Goal: Transaction & Acquisition: Book appointment/travel/reservation

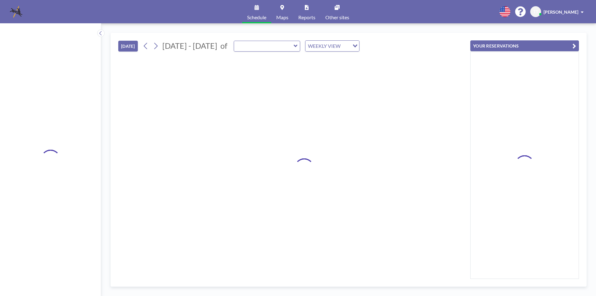
type input "[PERSON_NAME][GEOGRAPHIC_DATA]"
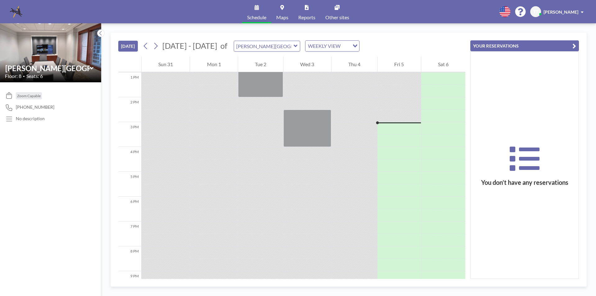
scroll to position [299, 0]
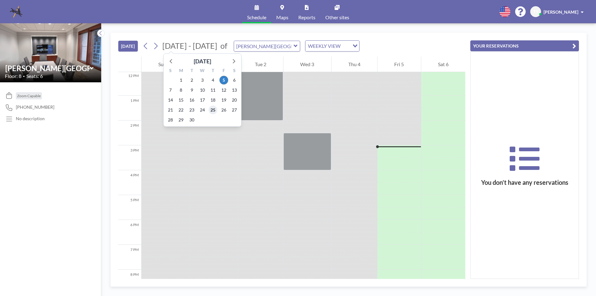
click at [211, 109] on span "25" at bounding box center [213, 110] width 9 height 9
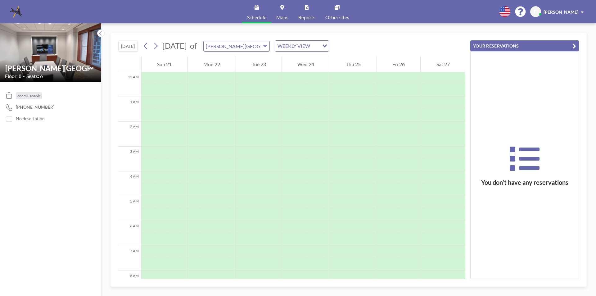
scroll to position [186, 0]
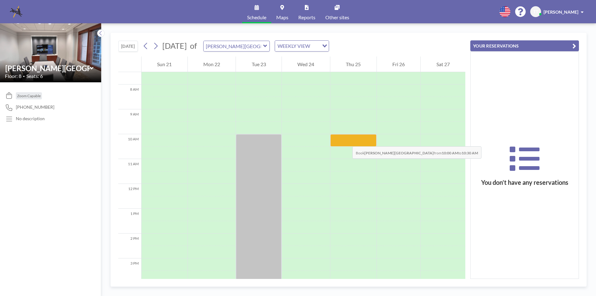
click at [346, 140] on div at bounding box center [353, 140] width 46 height 12
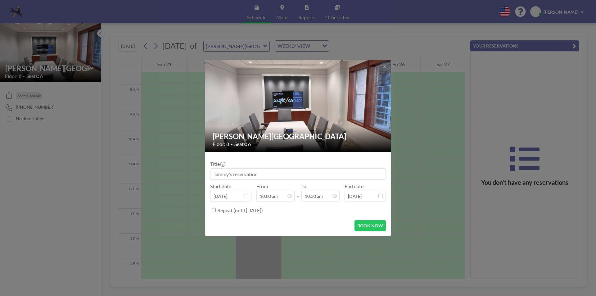
click at [256, 144] on div "Floor: 8 • Seats: 6" at bounding box center [298, 144] width 171 height 6
click at [384, 66] on icon at bounding box center [385, 67] width 4 height 4
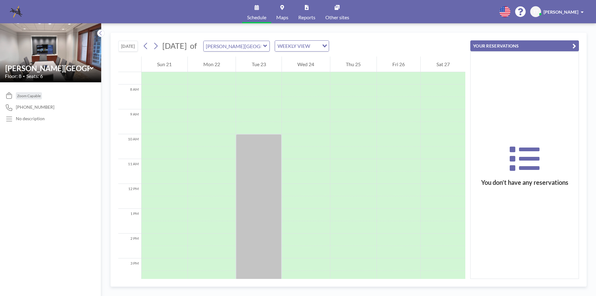
click at [267, 45] on icon at bounding box center [265, 46] width 4 height 6
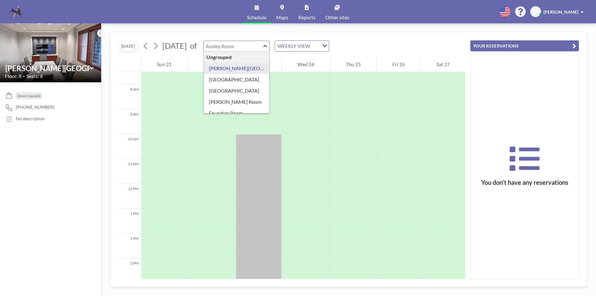
type input "[PERSON_NAME][GEOGRAPHIC_DATA]"
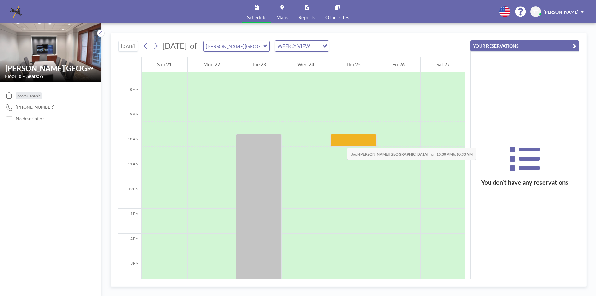
click at [342, 141] on div at bounding box center [353, 140] width 46 height 12
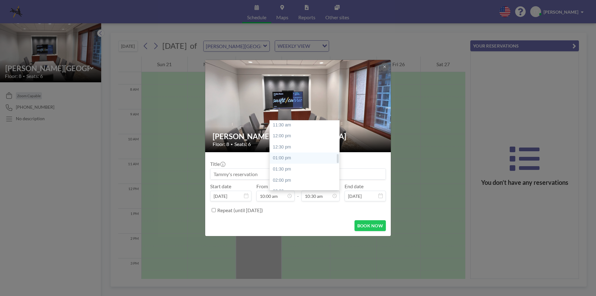
scroll to position [271, 0]
click at [273, 163] on div "02:00 pm" at bounding box center [306, 164] width 73 height 11
type input "02:00 pm"
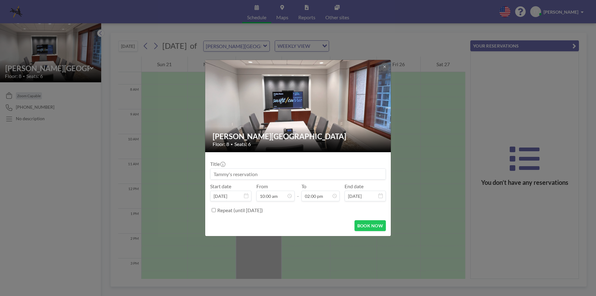
scroll to position [310, 0]
click at [364, 226] on button "BOOK NOW" at bounding box center [370, 225] width 31 height 11
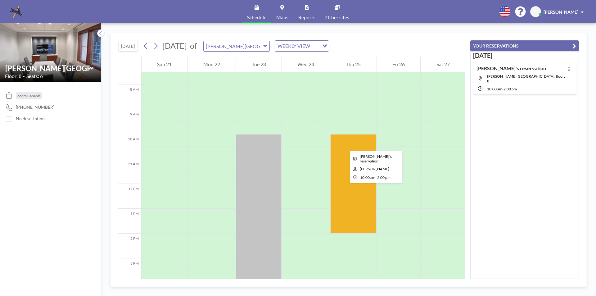
drag, startPoint x: 341, startPoint y: 156, endPoint x: 345, endPoint y: 145, distance: 11.9
click at [345, 145] on div at bounding box center [353, 183] width 46 height 99
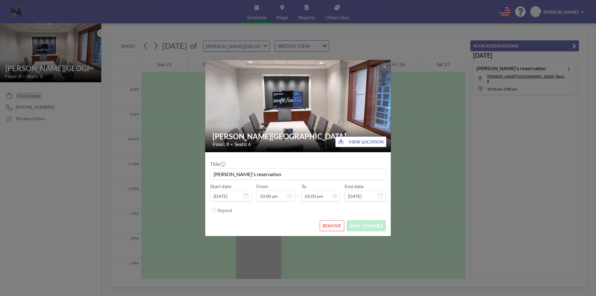
click at [313, 248] on div "[PERSON_NAME] Room Floor: 8 • Seats: 6 VIEW LOCATION Title [PERSON_NAME]'s rese…" at bounding box center [298, 148] width 596 height 296
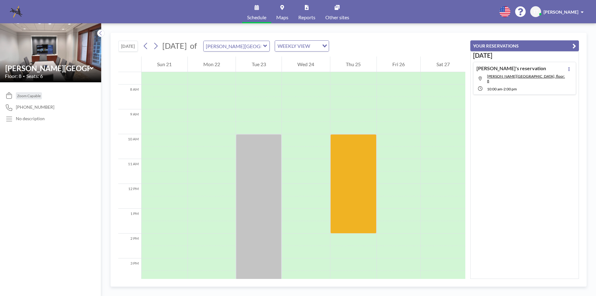
click at [570, 12] on span "[PERSON_NAME]" at bounding box center [561, 11] width 35 height 5
click at [567, 41] on span "Log out" at bounding box center [565, 42] width 14 height 6
